Goal: Task Accomplishment & Management: Manage account settings

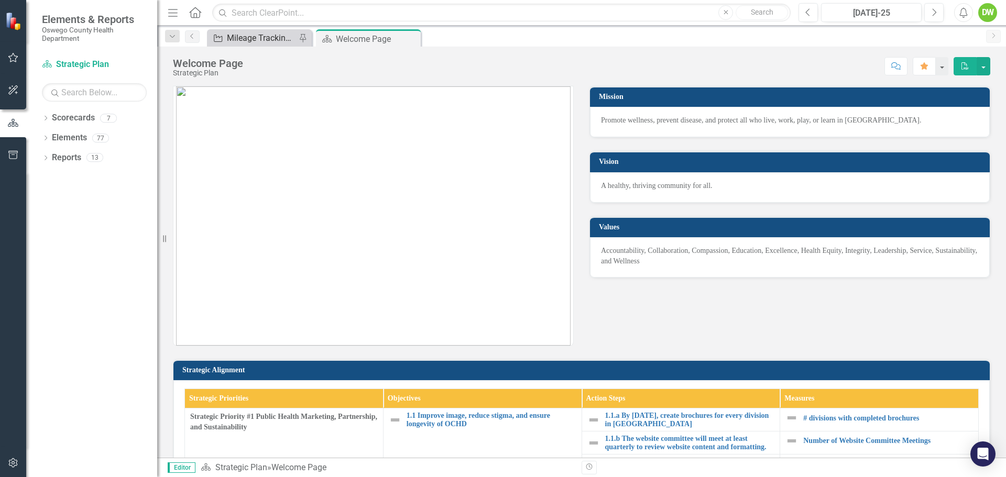
click at [262, 40] on div "Mileage Tracking Improvement Project" at bounding box center [261, 37] width 69 height 13
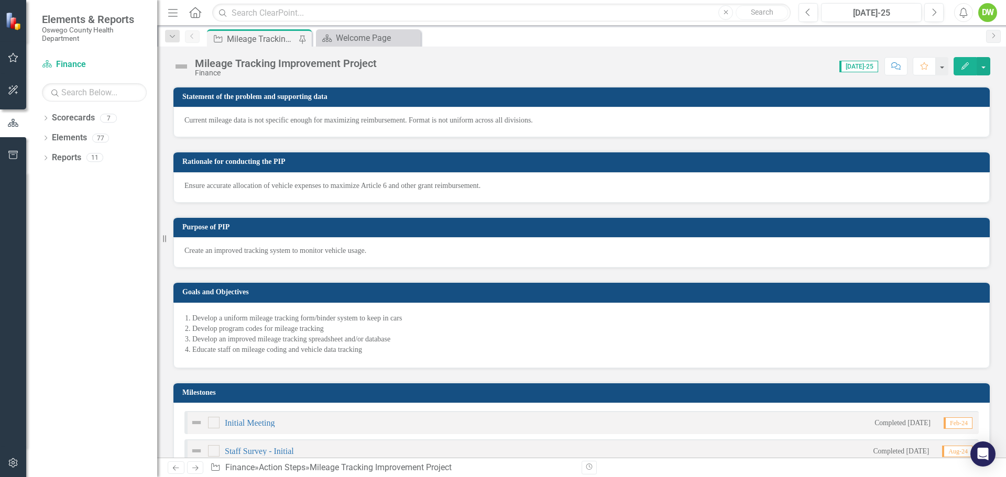
checkbox input "true"
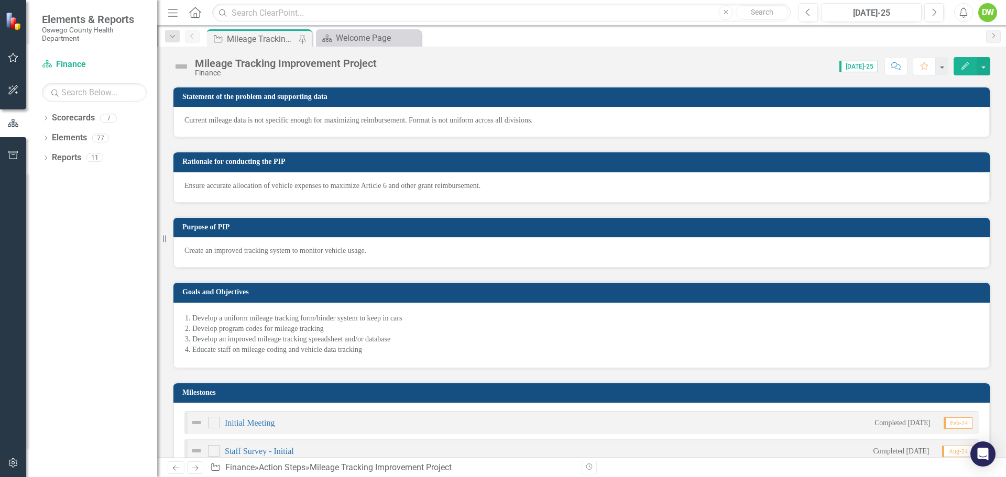
checkbox input "true"
click at [450, 334] on li "Develop an improved mileage tracking spreadsheet and/or database" at bounding box center [585, 339] width 786 height 10
click at [493, 293] on h3 "Goals and Objectives" at bounding box center [583, 292] width 802 height 8
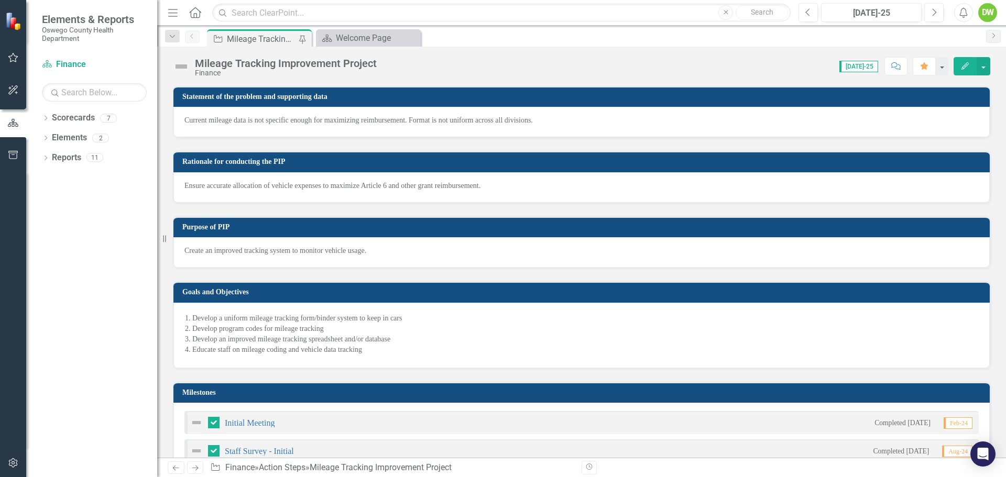
click at [493, 293] on h3 "Goals and Objectives" at bounding box center [583, 292] width 802 height 8
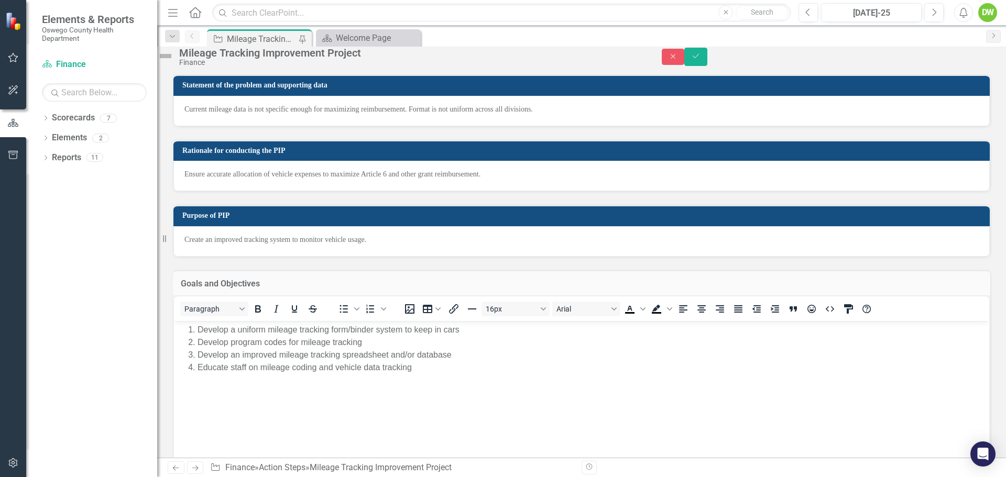
click at [434, 368] on li "Educate staff on mileage coding and vehicle data tracking" at bounding box center [591, 367] width 789 height 13
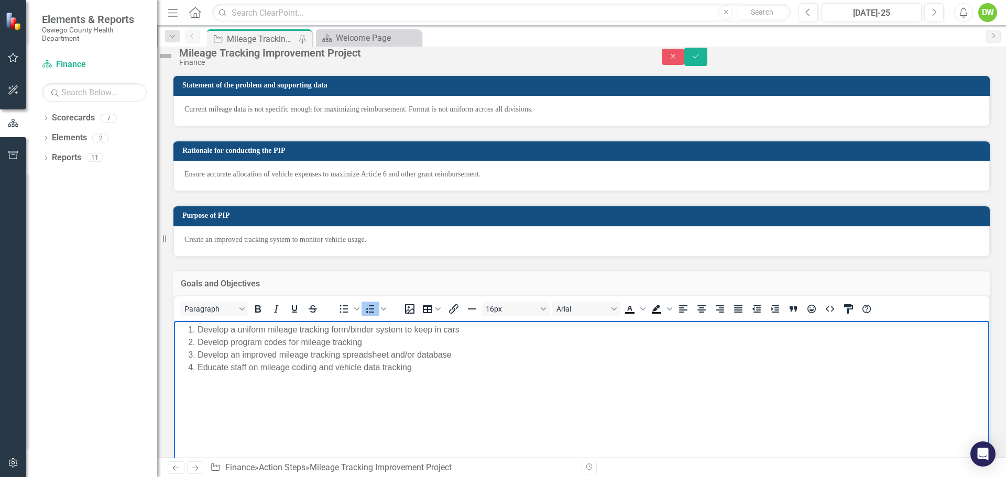
click at [434, 368] on li "Educate staff on mileage coding and vehicle data tracking" at bounding box center [591, 367] width 789 height 13
click at [187, 331] on ol "Develop a uniform mileage tracking form/binder system to keep in cars Develop p…" at bounding box center [581, 349] width 810 height 50
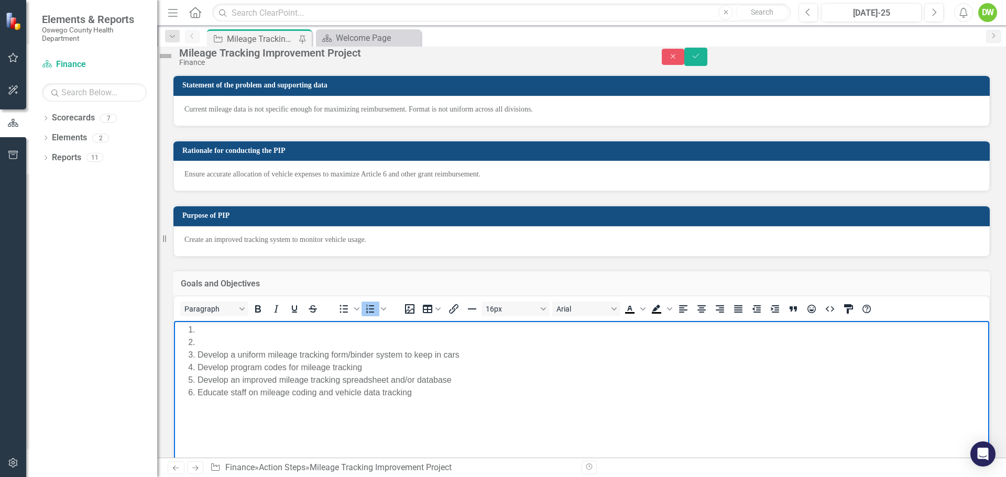
click at [200, 329] on li "Rich Text Area. Press ALT-0 for help." at bounding box center [591, 330] width 789 height 13
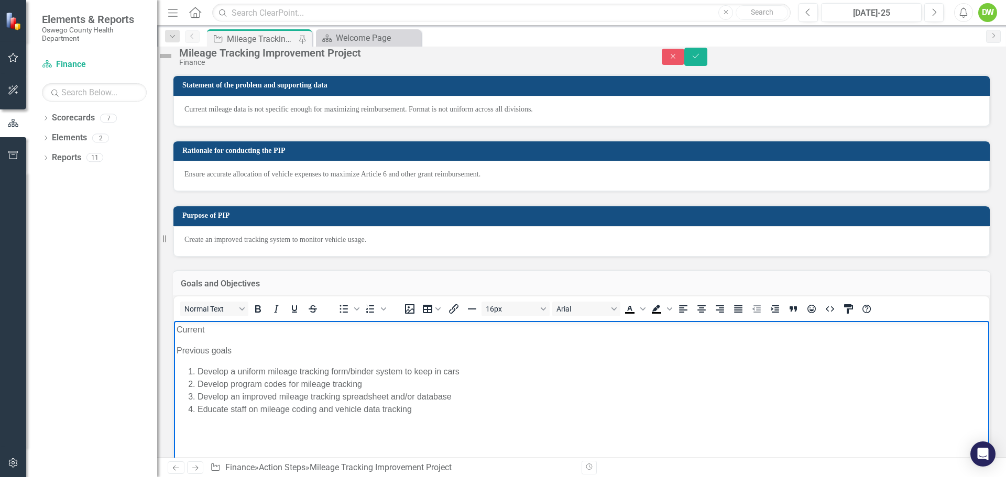
click at [214, 328] on p "Curre nt" at bounding box center [581, 330] width 810 height 13
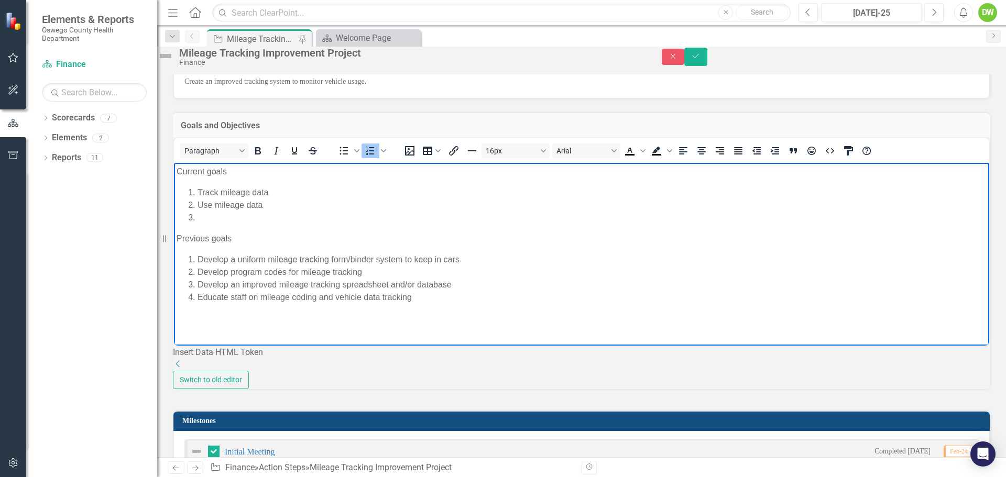
scroll to position [157, 0]
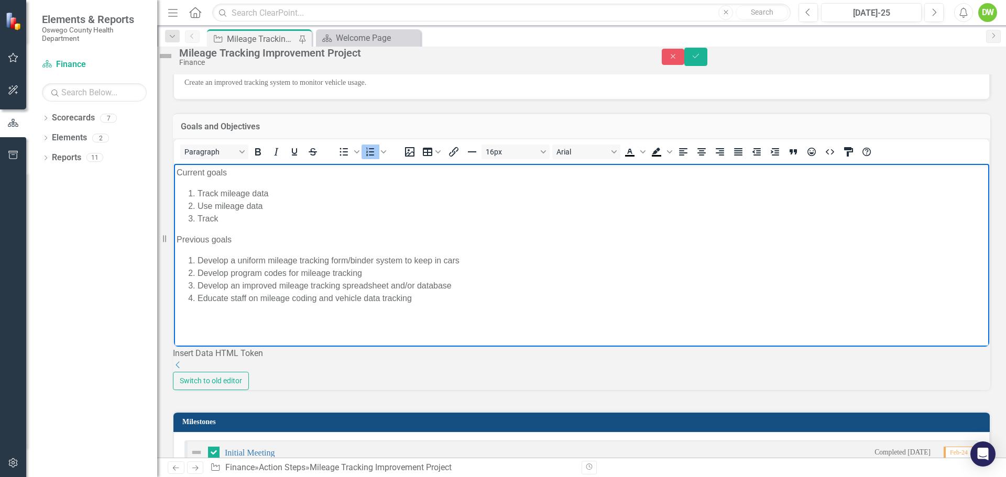
click at [226, 217] on li "Track" at bounding box center [591, 219] width 789 height 13
click at [222, 219] on li "Track" at bounding box center [591, 219] width 789 height 13
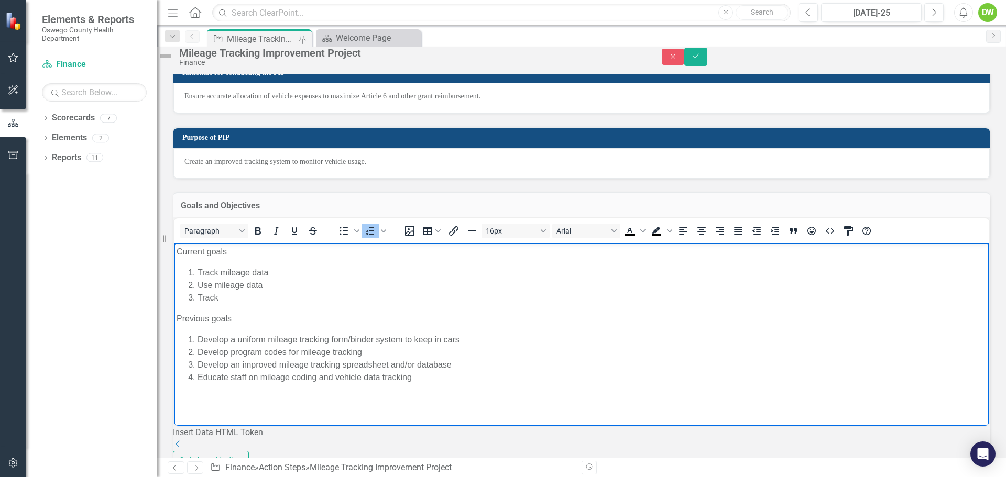
scroll to position [0, 0]
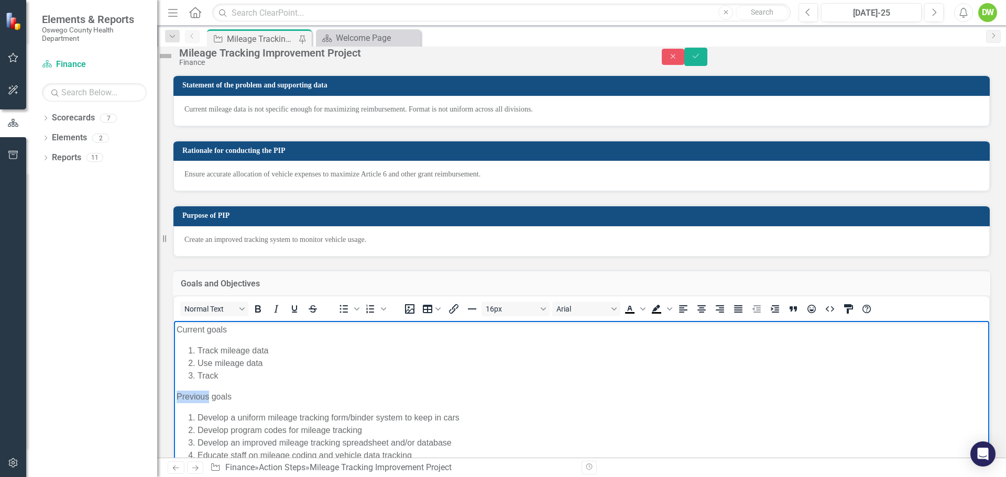
drag, startPoint x: 207, startPoint y: 397, endPoint x: 176, endPoint y: 396, distance: 31.5
click at [176, 396] on body "Curre nt goals Track mileage data Use mileage data Track Previous goals Develop…" at bounding box center [581, 399] width 815 height 157
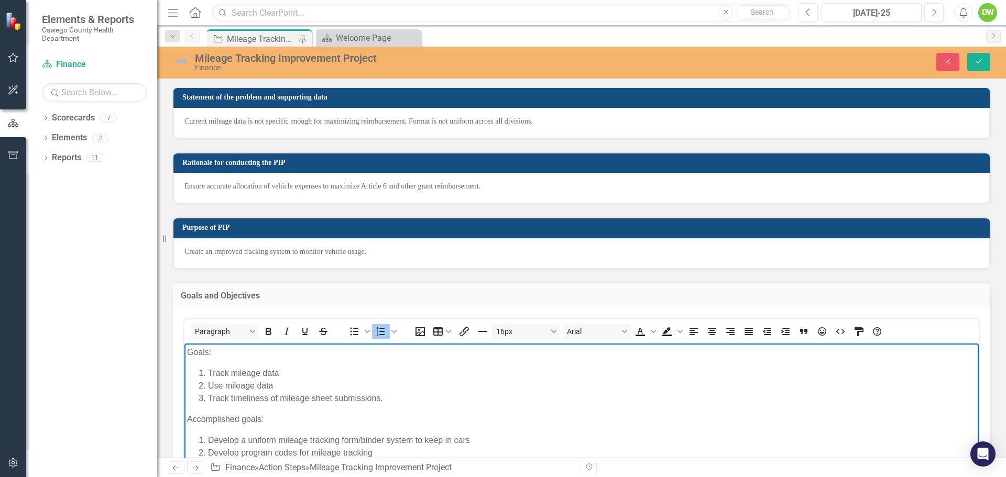
scroll to position [157, 0]
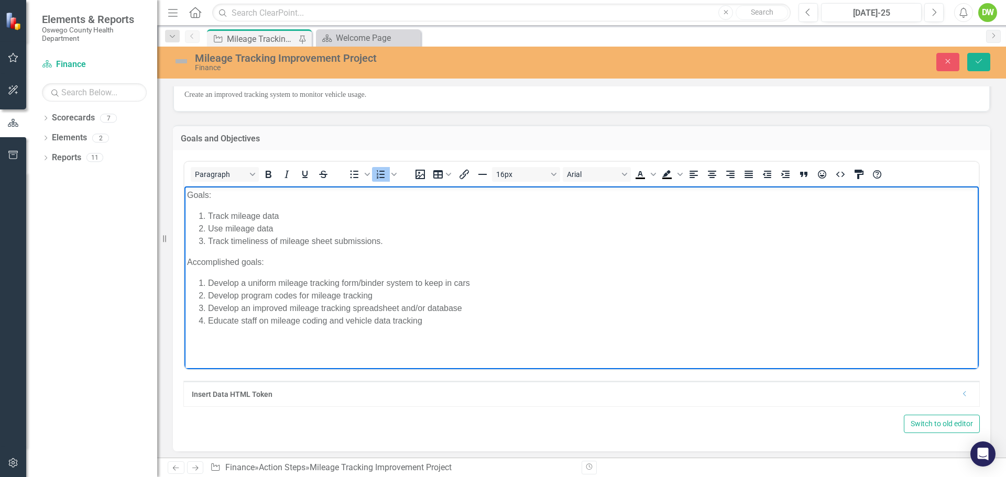
click at [279, 231] on li "Use mileage data" at bounding box center [592, 229] width 768 height 13
click at [302, 213] on li "Track mileage data" at bounding box center [592, 216] width 768 height 13
click at [404, 242] on li "Track timeliness of mileage sheet submissions." at bounding box center [592, 241] width 768 height 13
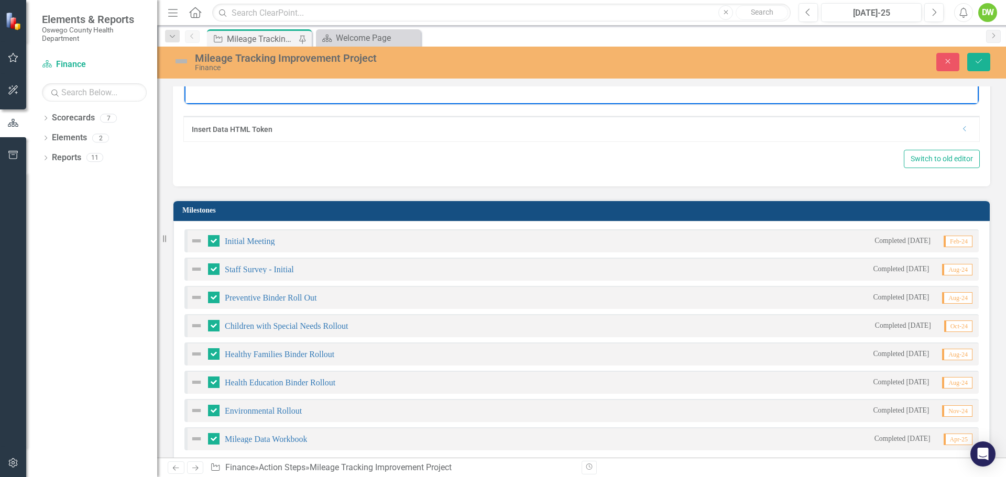
scroll to position [419, 0]
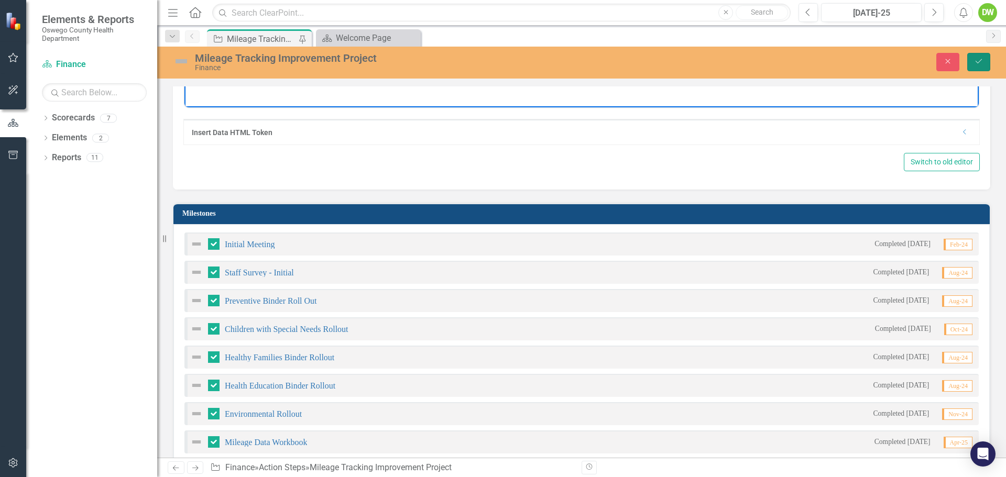
click at [981, 61] on icon "Save" at bounding box center [978, 61] width 9 height 7
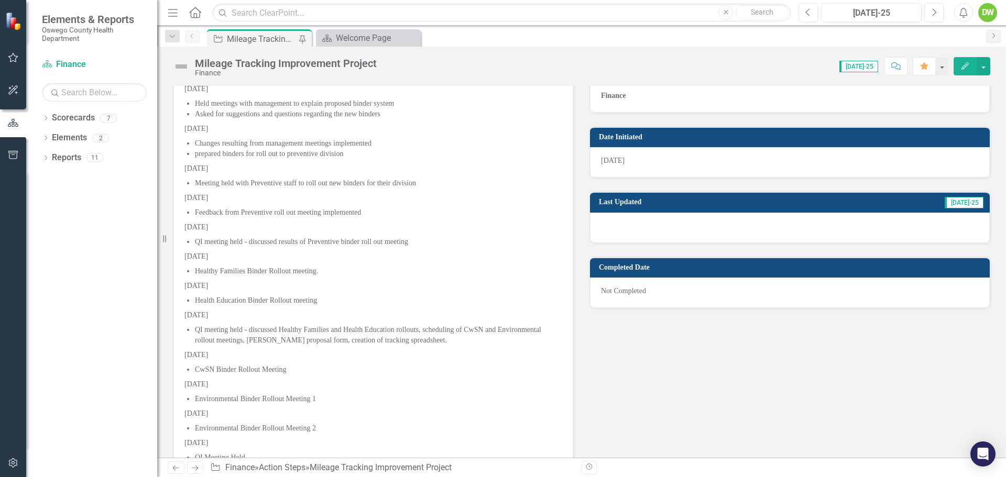
scroll to position [794, 0]
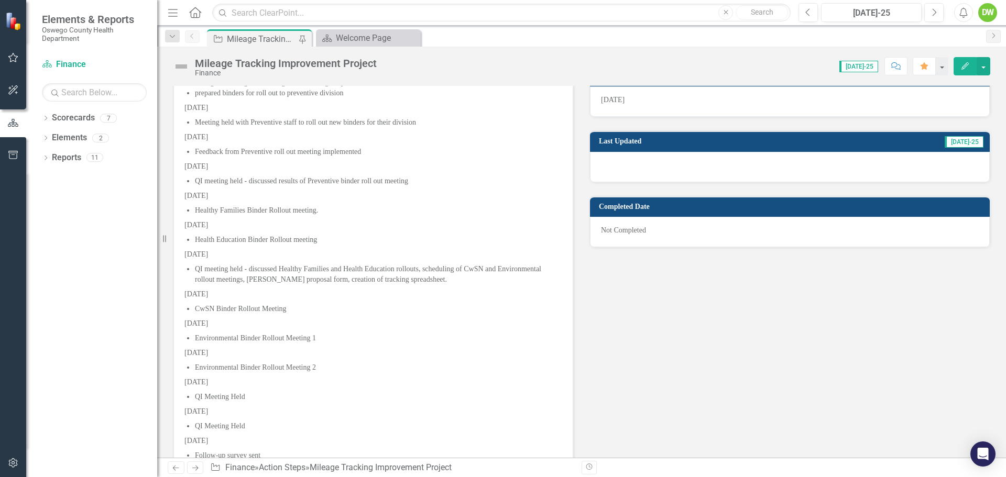
click at [583, 255] on div "Project Activities 20 Mar 2024 – Finalized Mileage sheet design Ordered binders…" at bounding box center [581, 389] width 833 height 946
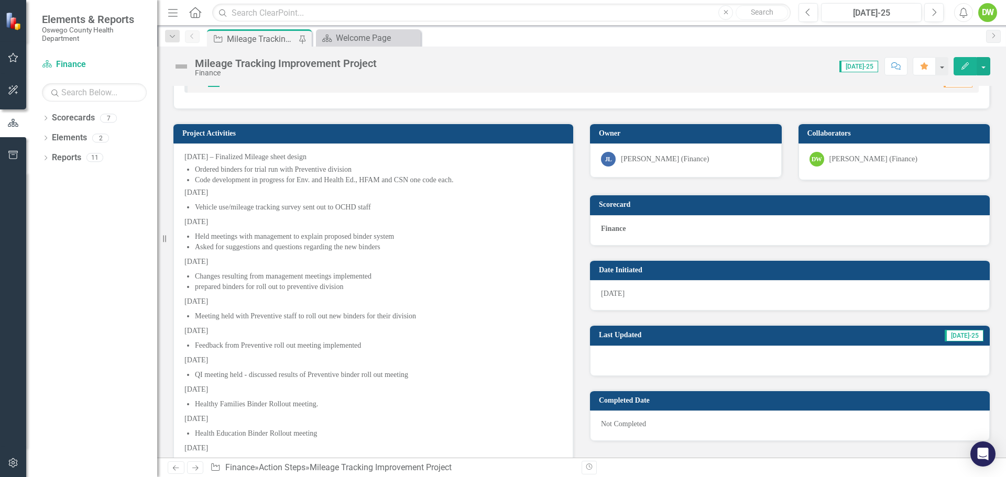
scroll to position [463, 0]
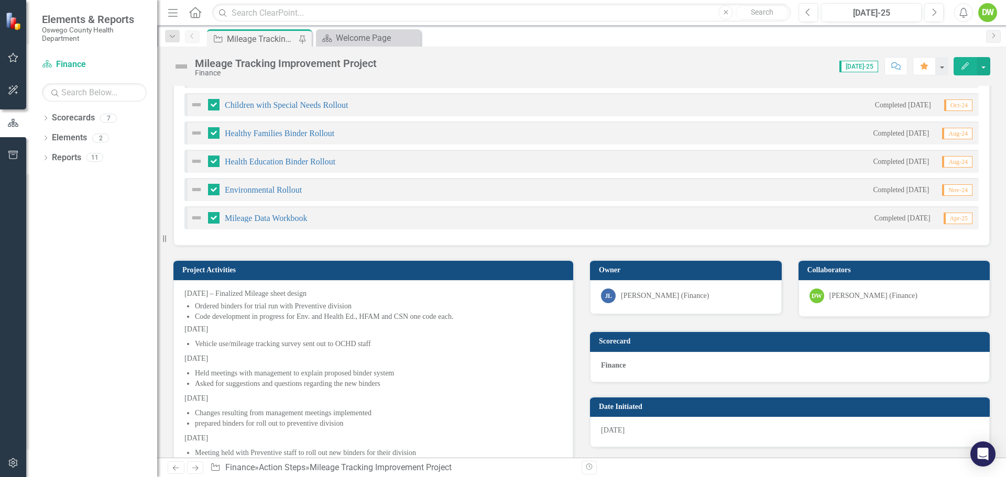
click at [343, 271] on h3 "Project Activities" at bounding box center [374, 270] width 385 height 8
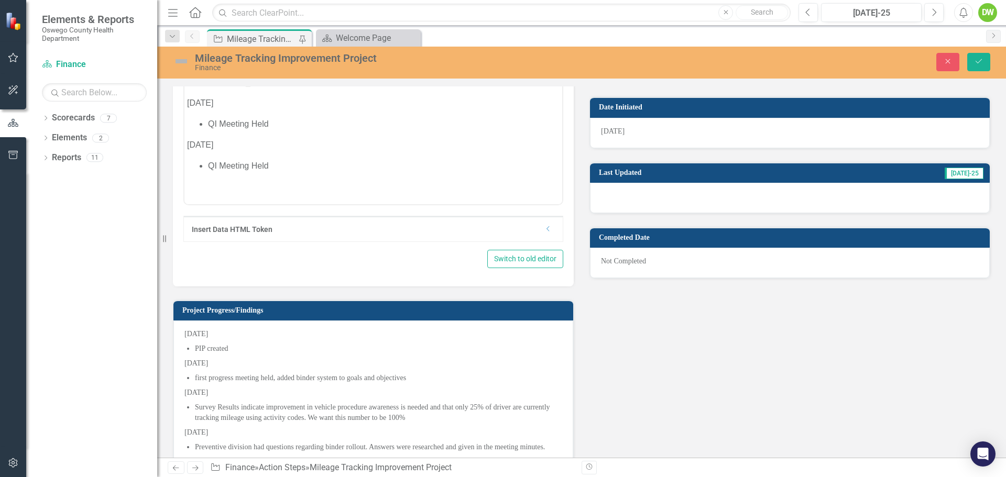
scroll to position [778, 0]
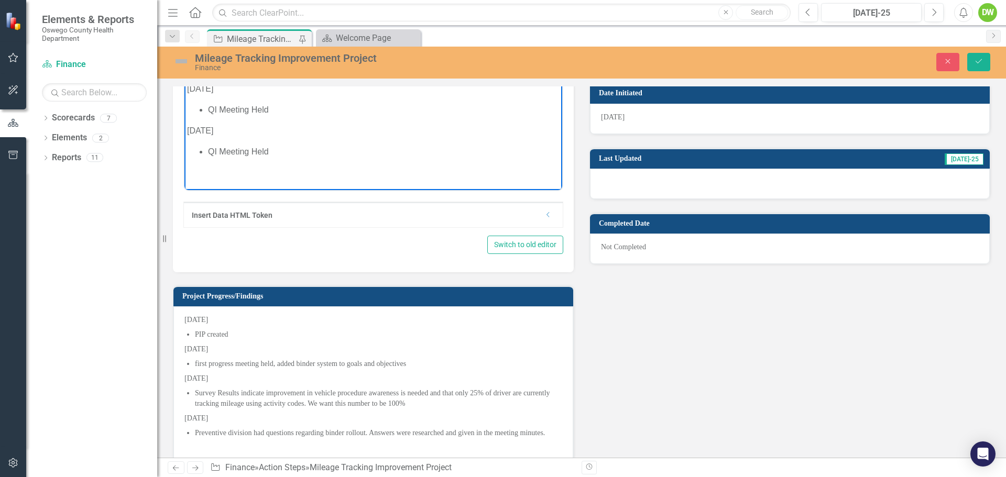
click at [216, 173] on p "Rich Text Area. Press ALT-0 for help." at bounding box center [373, 172] width 372 height 13
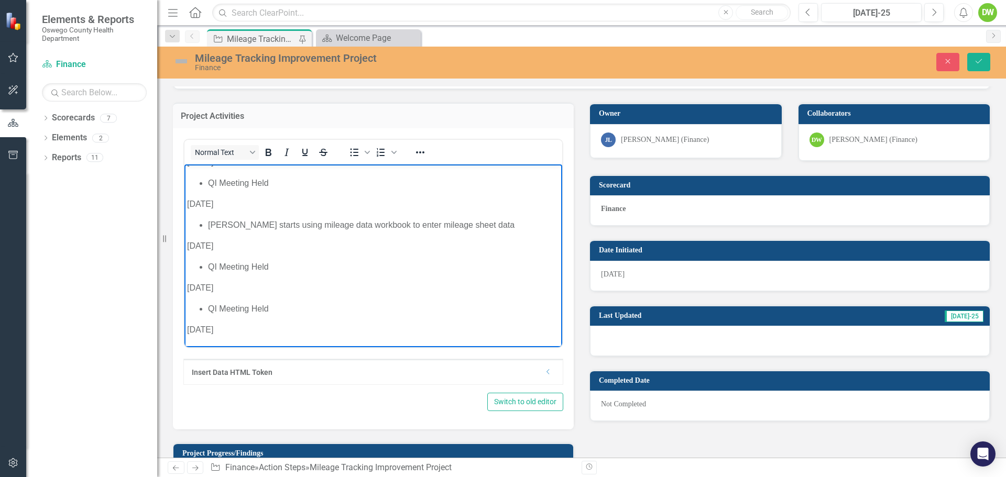
scroll to position [763, 0]
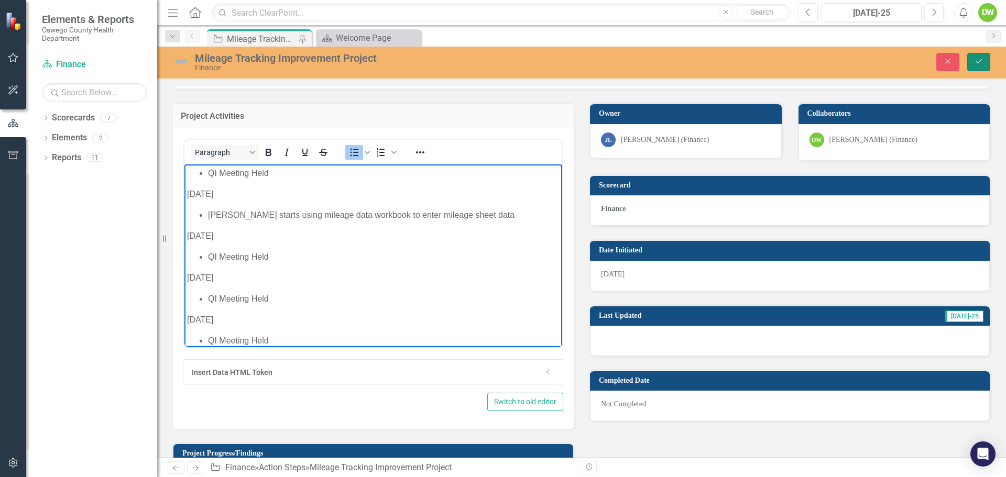
click at [980, 59] on icon "Save" at bounding box center [978, 61] width 9 height 7
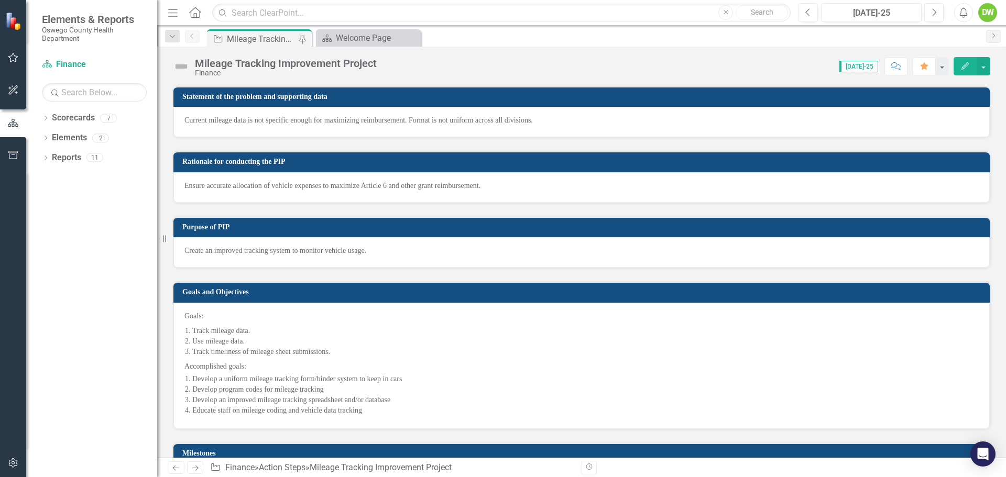
click at [527, 208] on div "Purpose of PIP Create an improved tracking system to monitor vehicle usage." at bounding box center [581, 235] width 833 height 65
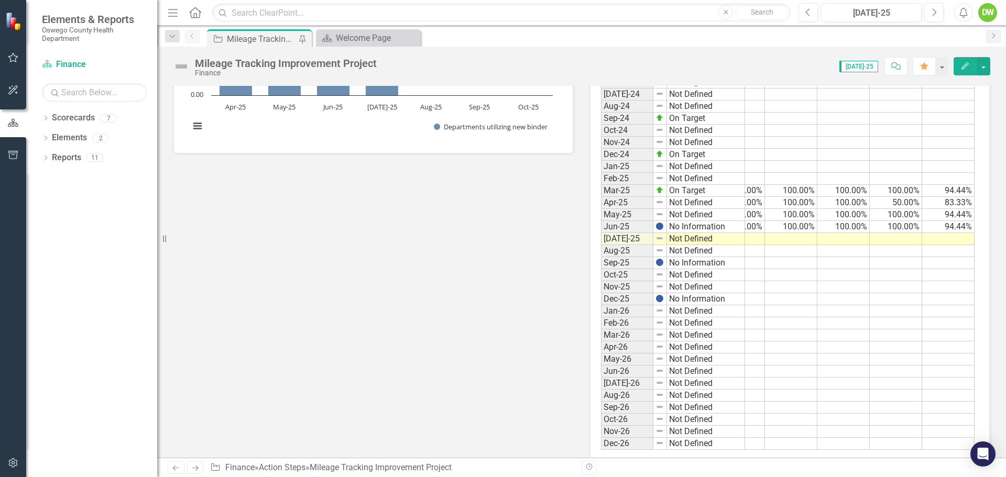
scroll to position [0, 0]
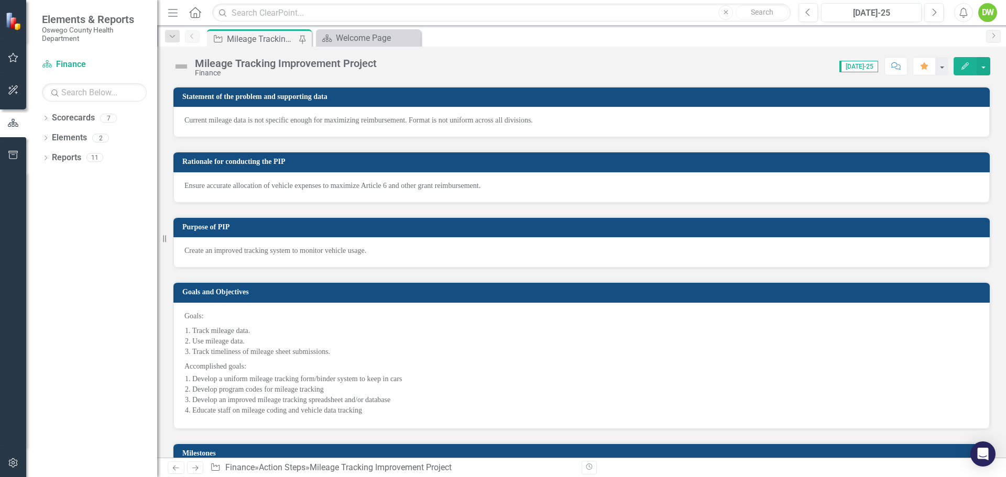
click at [493, 63] on div "Score: N/A Jul-25 Completed Comment Favorite Edit" at bounding box center [686, 66] width 608 height 18
